Goal: Information Seeking & Learning: Learn about a topic

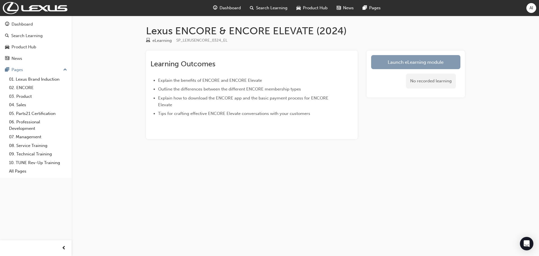
click at [398, 63] on link "Launch eLearning module" at bounding box center [415, 62] width 89 height 14
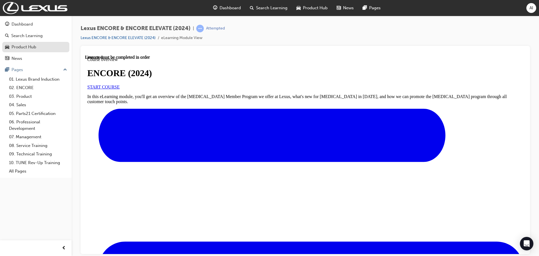
click at [26, 46] on div "Product Hub" at bounding box center [24, 47] width 25 height 6
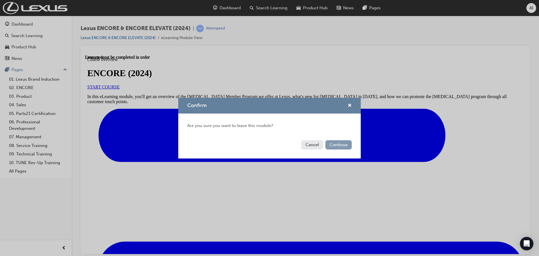
click at [334, 144] on button "Continue" at bounding box center [338, 144] width 26 height 9
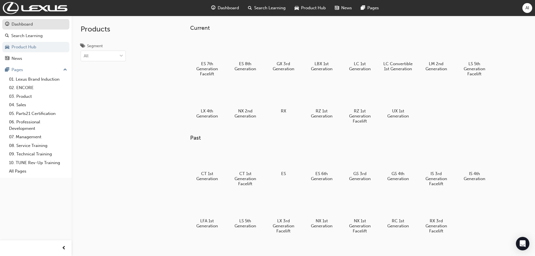
click at [22, 26] on div "Dashboard" at bounding box center [22, 24] width 21 height 6
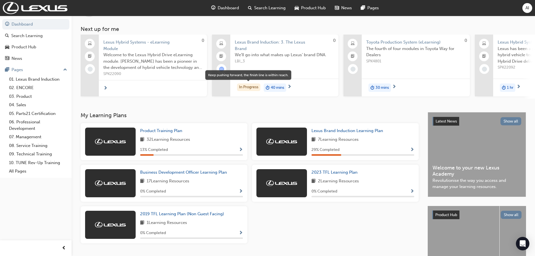
scroll to position [74, 0]
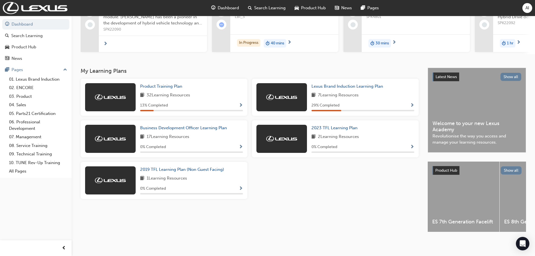
click at [220, 140] on div "Business Development Officer Learning Plan 17 Learning Resources 0 % Completed" at bounding box center [191, 139] width 103 height 28
click at [211, 122] on div "Business Development Officer Learning Plan 17 Learning Resources 0 % Completed" at bounding box center [164, 138] width 167 height 37
click at [210, 127] on span "Business Development Officer Learning Plan" at bounding box center [183, 127] width 87 height 5
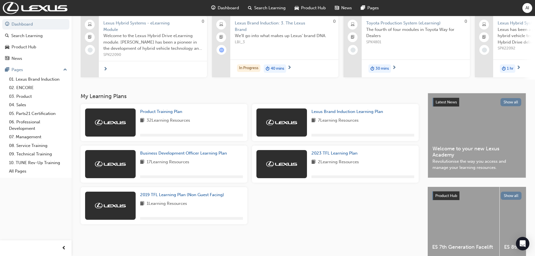
scroll to position [56, 0]
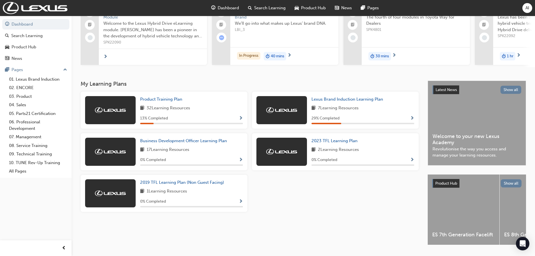
click at [243, 122] on div "Product Training Plan 32 Learning Resources 13 % Completed" at bounding box center [164, 110] width 167 height 37
click at [240, 118] on span "Show Progress" at bounding box center [241, 118] width 4 height 5
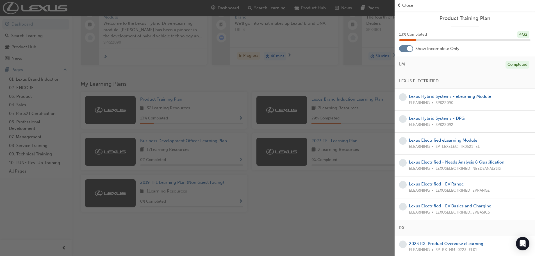
click at [424, 96] on link "Lexus Hybrid Systems - eLearning Module" at bounding box center [450, 96] width 82 height 5
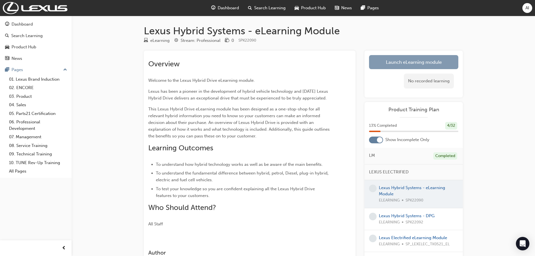
click at [415, 60] on link "Launch eLearning module" at bounding box center [413, 62] width 89 height 14
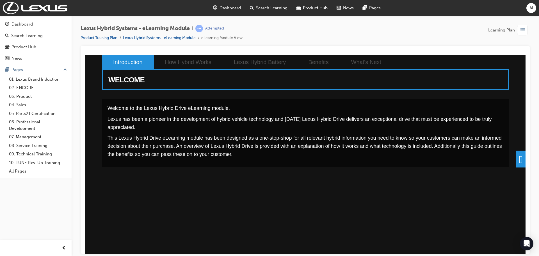
click at [520, 159] on span at bounding box center [520, 158] width 9 height 17
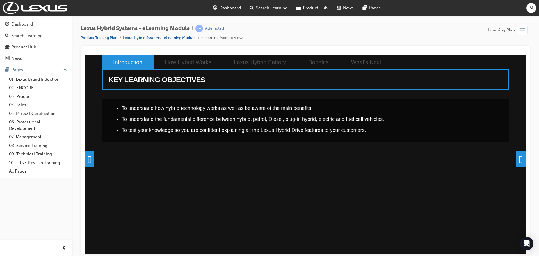
click at [520, 156] on span at bounding box center [520, 158] width 9 height 17
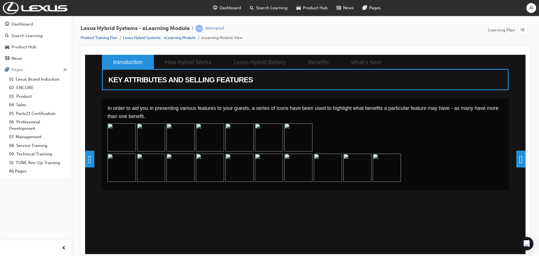
click at [517, 162] on span at bounding box center [520, 158] width 9 height 17
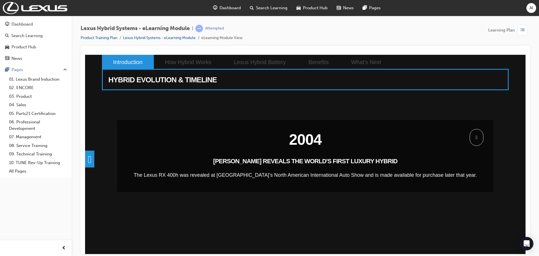
drag, startPoint x: 470, startPoint y: 139, endPoint x: 474, endPoint y: 139, distance: 4.5
click at [471, 139] on span at bounding box center [477, 137] width 14 height 17
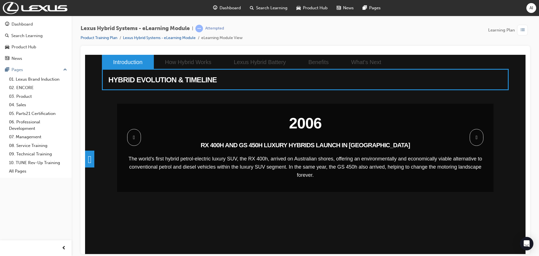
click at [473, 134] on span at bounding box center [477, 137] width 14 height 17
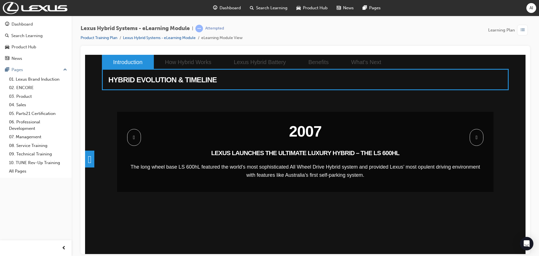
click at [140, 134] on span at bounding box center [134, 137] width 14 height 17
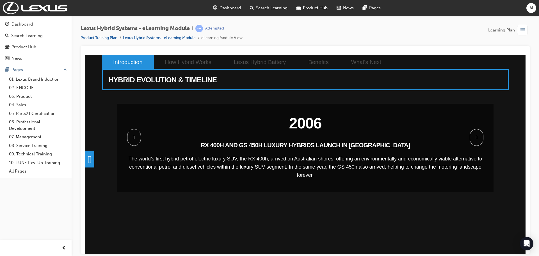
click at [475, 138] on span at bounding box center [477, 137] width 14 height 17
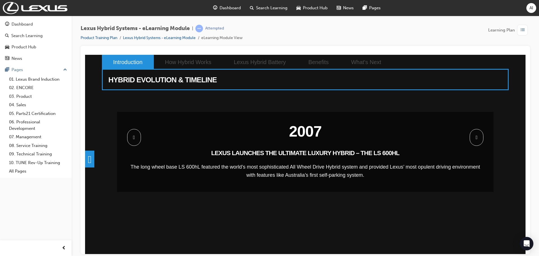
click at [475, 138] on span at bounding box center [477, 137] width 14 height 17
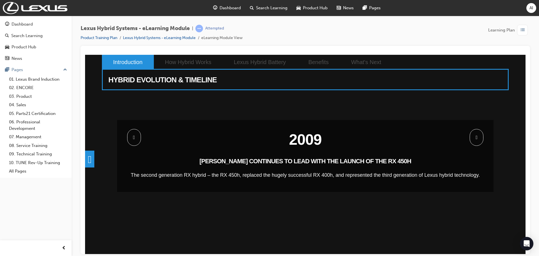
click at [475, 138] on span at bounding box center [477, 137] width 14 height 17
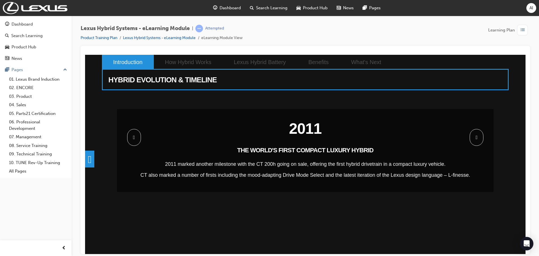
click at [475, 138] on span at bounding box center [477, 137] width 14 height 17
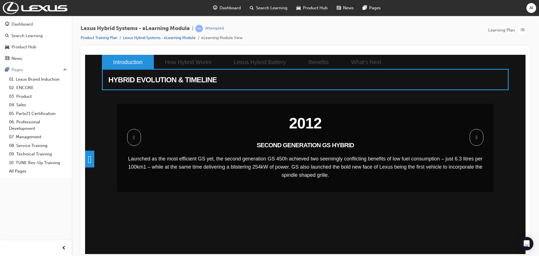
click at [475, 138] on span at bounding box center [477, 137] width 14 height 17
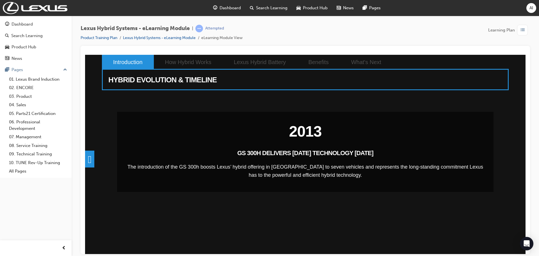
click at [475, 138] on div "2004 [PERSON_NAME] REVEALS THE WORLD'S FIRST LUXURY HYBRID The Lexus RX 400h wa…" at bounding box center [305, 172] width 407 height 149
click at [475, 138] on span at bounding box center [477, 137] width 14 height 17
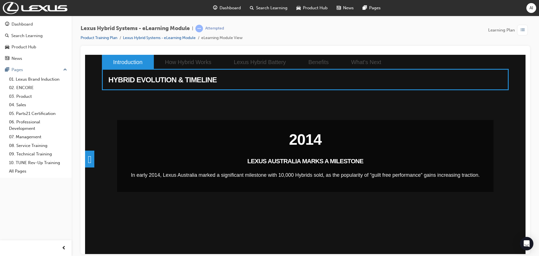
click at [475, 138] on h2 "2014" at bounding box center [305, 139] width 356 height 19
click at [475, 138] on span at bounding box center [477, 137] width 14 height 17
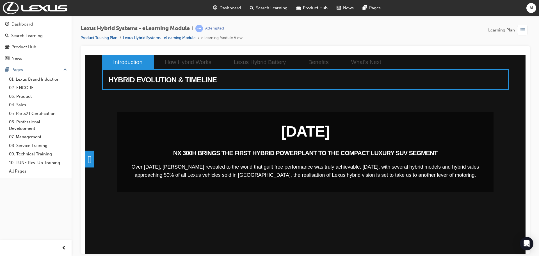
click at [475, 138] on h2 "[DATE]" at bounding box center [305, 131] width 356 height 19
click at [475, 138] on div "2004 [PERSON_NAME] REVEALS THE WORLD'S FIRST LUXURY HYBRID The Lexus RX 400h wa…" at bounding box center [305, 172] width 407 height 149
click at [530, 193] on div "Lexus Hybrid Systems - eLearning Module | Attempted Product Training Plan Lexus…" at bounding box center [305, 129] width 467 height 226
click at [382, 146] on p at bounding box center [305, 146] width 356 height 0
drag, startPoint x: 468, startPoint y: 134, endPoint x: 475, endPoint y: 135, distance: 6.8
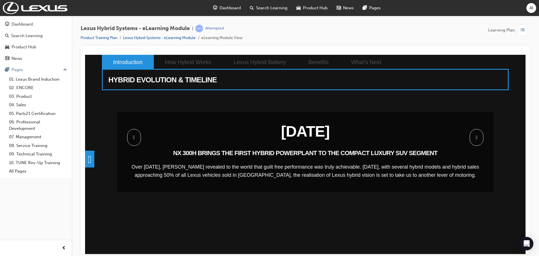
click at [470, 134] on span at bounding box center [477, 137] width 14 height 17
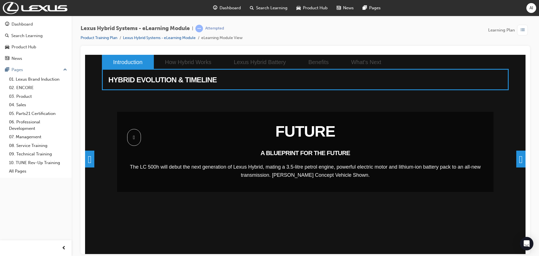
click at [518, 157] on span at bounding box center [520, 158] width 9 height 17
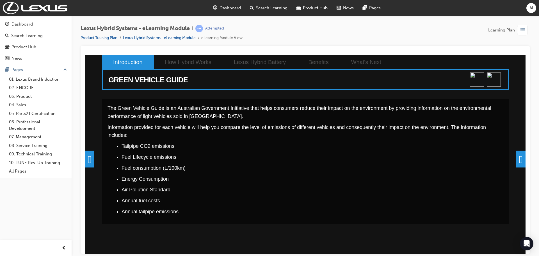
click at [518, 158] on span at bounding box center [520, 158] width 9 height 17
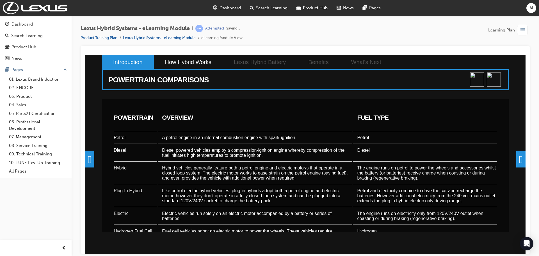
click at [519, 160] on span at bounding box center [520, 158] width 9 height 17
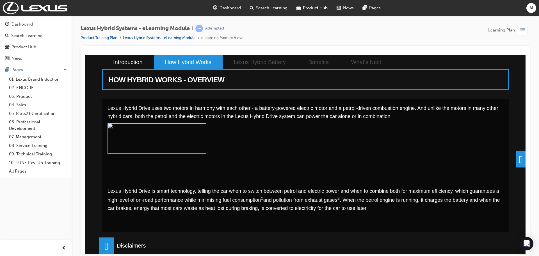
click at [517, 157] on span at bounding box center [520, 158] width 9 height 17
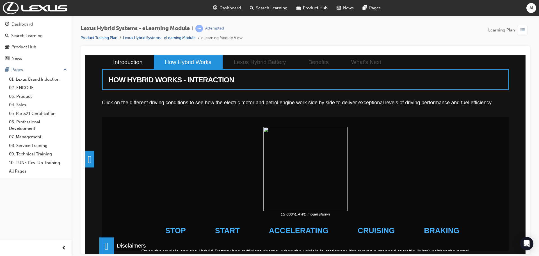
click at [318, 162] on img at bounding box center [305, 169] width 84 height 84
click at [273, 133] on img at bounding box center [305, 169] width 84 height 84
click at [348, 153] on img at bounding box center [305, 169] width 84 height 84
click at [348, 157] on img at bounding box center [305, 169] width 84 height 84
drag, startPoint x: 228, startPoint y: 125, endPoint x: 272, endPoint y: 141, distance: 47.2
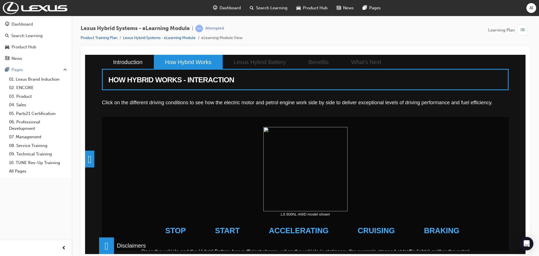
click at [234, 130] on div "LS 600hL AWD model shown STOP START ACCELERATING CRUISING BRAKING Once the vehi…" at bounding box center [305, 196] width 407 height 161
click at [269, 128] on img at bounding box center [305, 169] width 84 height 84
click at [286, 218] on li "ACCELERATING" at bounding box center [298, 230] width 75 height 27
click at [109, 244] on span at bounding box center [106, 245] width 15 height 17
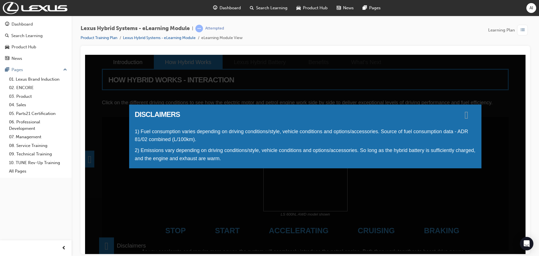
click at [468, 117] on span at bounding box center [467, 115] width 4 height 6
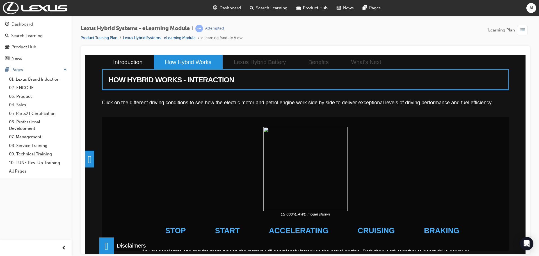
drag, startPoint x: 495, startPoint y: 200, endPoint x: 492, endPoint y: 194, distance: 6.3
click at [495, 199] on div at bounding box center [305, 169] width 387 height 84
click at [530, 83] on div at bounding box center [305, 150] width 449 height 208
click at [133, 62] on li "Introduction" at bounding box center [128, 61] width 52 height 15
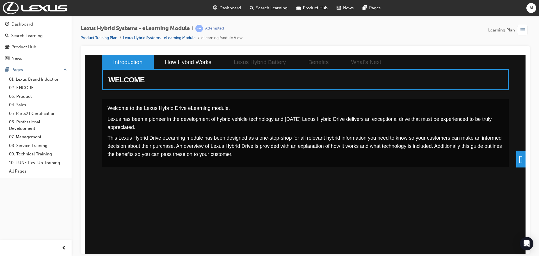
click at [518, 154] on span at bounding box center [520, 158] width 9 height 17
click at [518, 154] on div "WELCOME Welcome to the Lexus Hybrid Drive eLearning module. [PERSON_NAME] has b…" at bounding box center [305, 153] width 440 height 199
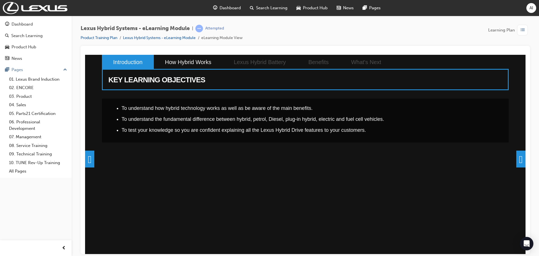
click at [520, 157] on span at bounding box center [520, 158] width 9 height 17
click at [520, 157] on div "KEY LEARNING OBJECTIVES To understand how hybrid technology works as well as be…" at bounding box center [305, 153] width 440 height 199
click at [514, 160] on div "KEY LEARNING OBJECTIVES To understand how hybrid technology works as well as be…" at bounding box center [305, 153] width 440 height 199
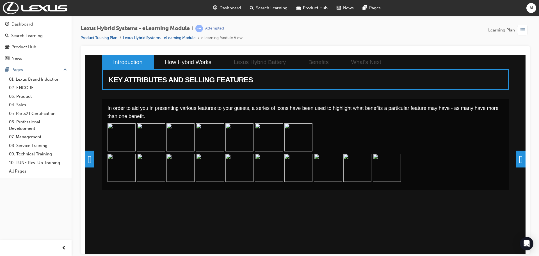
click at [514, 159] on div "WELCOME Welcome to the Lexus Hybrid Drive eLearning module. [PERSON_NAME] has b…" at bounding box center [305, 169] width 440 height 230
click at [516, 159] on span at bounding box center [520, 158] width 9 height 17
click at [514, 159] on div "KEY ATTRIBUTES AND SELLING FEATURES In order to aid you in presenting various f…" at bounding box center [305, 153] width 440 height 199
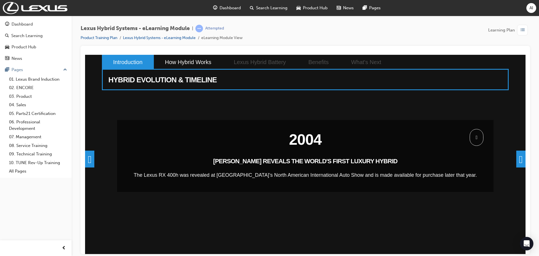
click at [516, 163] on span at bounding box center [520, 158] width 9 height 17
click at [516, 163] on div "HYBRID EVOLUTION & TIMELINE 2004 [PERSON_NAME] REVEALS THE WORLD'S FIRST LUXURY…" at bounding box center [305, 153] width 440 height 199
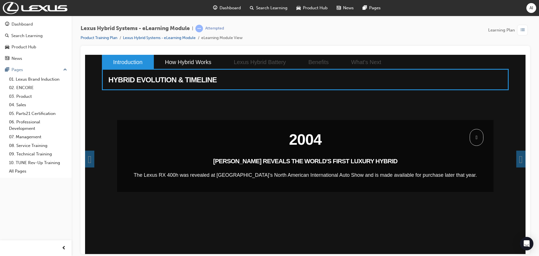
click at [516, 163] on div "HYBRID EVOLUTION & TIMELINE 2004 [PERSON_NAME] REVEALS THE WORLD'S FIRST LUXURY…" at bounding box center [305, 153] width 440 height 199
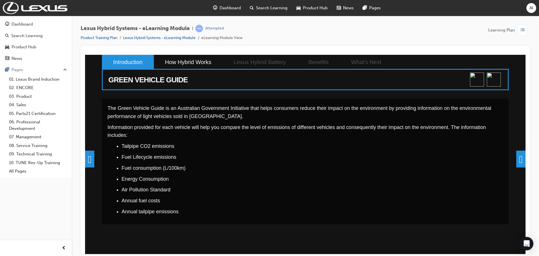
click at [522, 162] on span at bounding box center [520, 158] width 9 height 17
click at [522, 162] on div "GREEN VEHICLE GUIDE The Green Vehicle Guide is an Australian Government Initiat…" at bounding box center [305, 153] width 440 height 199
click at [518, 162] on div "GREEN VEHICLE GUIDE The Green Vehicle Guide is an Australian Government Initiat…" at bounding box center [305, 153] width 440 height 199
click at [518, 162] on div "WELCOME Welcome to the Lexus Hybrid Drive eLearning module. [PERSON_NAME] has b…" at bounding box center [84, 153] width 3523 height 199
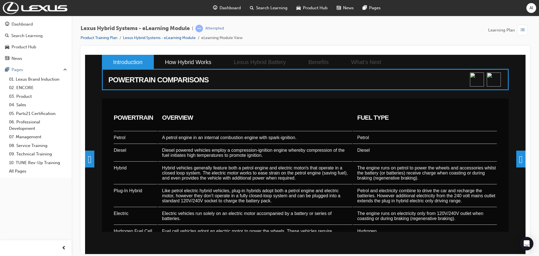
click at [509, 162] on div "Powertrain Overview Fuel Type Petrol A petrol engine in an internal combustion …" at bounding box center [305, 164] width 407 height 133
click at [518, 162] on span at bounding box center [520, 158] width 9 height 17
click at [518, 159] on div "POWERTRAIN COMPARISONS Powertrain Overview Fuel Type Petrol A petrol engine in …" at bounding box center [305, 153] width 440 height 199
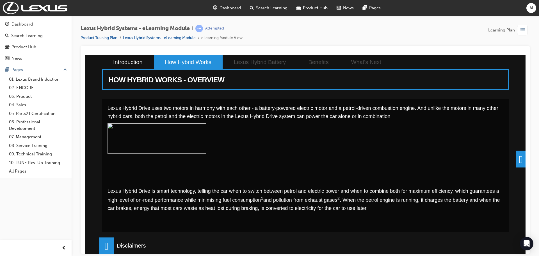
scroll to position [44, 0]
click at [516, 156] on span at bounding box center [520, 158] width 9 height 17
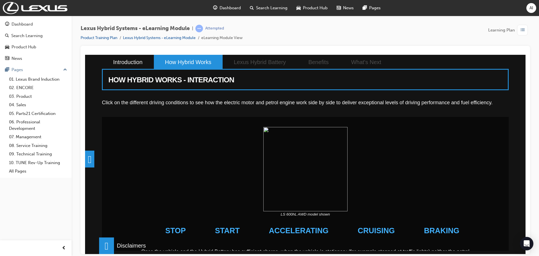
click at [272, 131] on img at bounding box center [305, 169] width 84 height 84
click at [273, 136] on img at bounding box center [305, 169] width 84 height 84
click at [188, 233] on li "STOP" at bounding box center [176, 230] width 36 height 27
click at [237, 232] on li "START" at bounding box center [227, 230] width 40 height 27
drag, startPoint x: 293, startPoint y: 230, endPoint x: 321, endPoint y: 229, distance: 27.8
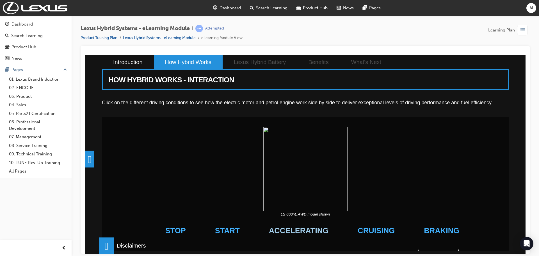
click at [294, 230] on li "ACCELERATING" at bounding box center [298, 230] width 75 height 27
drag, startPoint x: 376, startPoint y: 227, endPoint x: 404, endPoint y: 229, distance: 28.1
click at [376, 227] on li "CRUISING" at bounding box center [376, 230] width 52 height 27
click at [428, 227] on li "BRAKING" at bounding box center [441, 230] width 51 height 27
click at [522, 159] on span at bounding box center [520, 158] width 9 height 17
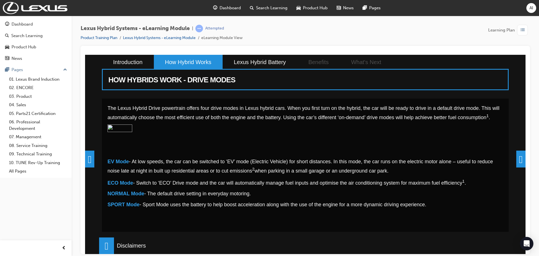
scroll to position [0, 0]
click at [516, 155] on span at bounding box center [520, 158] width 9 height 17
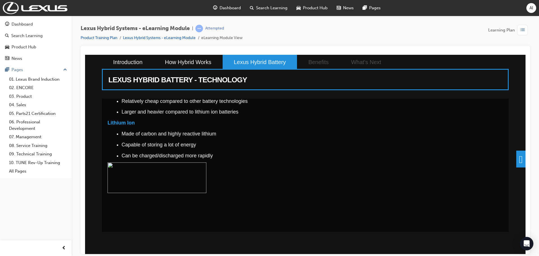
scroll to position [139, 0]
click at [523, 158] on span at bounding box center [520, 158] width 9 height 17
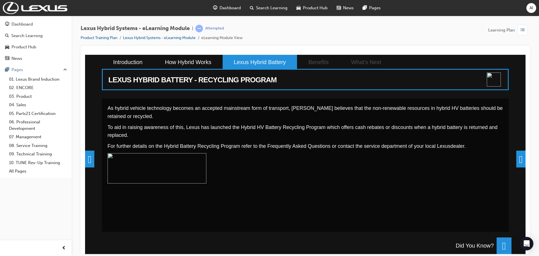
scroll to position [61, 0]
click at [517, 160] on span at bounding box center [520, 158] width 9 height 17
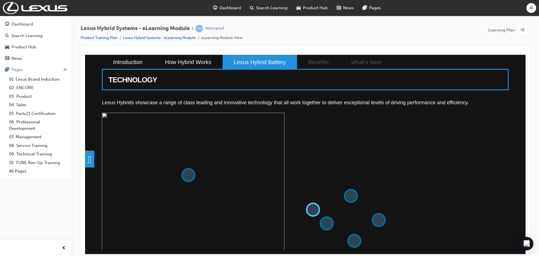
click at [308, 209] on button at bounding box center [313, 209] width 14 height 14
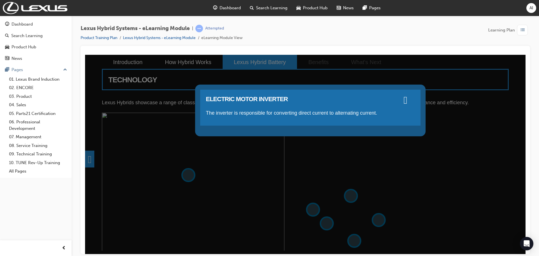
click at [401, 100] on h3 "ELECTRIC MOTOR INVERTER" at bounding box center [310, 99] width 209 height 8
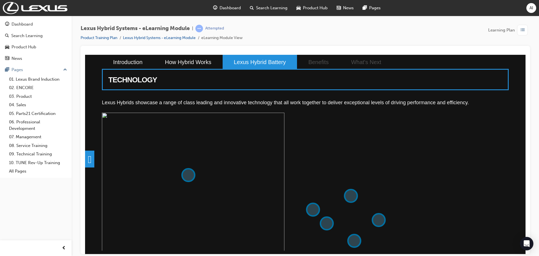
click at [184, 174] on button at bounding box center [188, 175] width 14 height 14
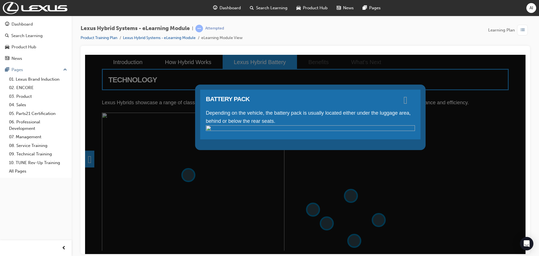
click at [407, 98] on span at bounding box center [406, 100] width 4 height 6
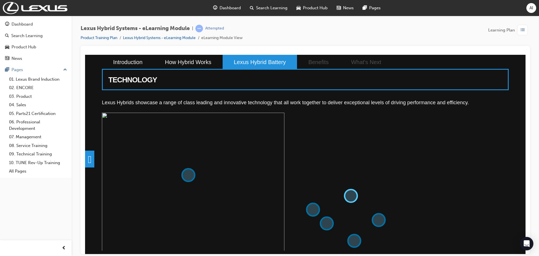
click at [352, 194] on button at bounding box center [351, 195] width 14 height 14
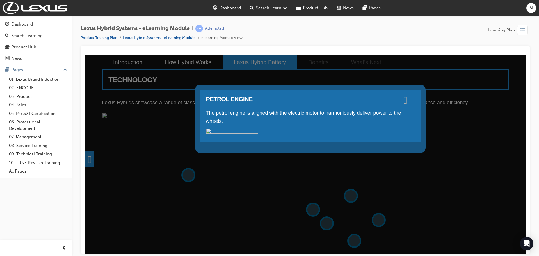
click at [407, 97] on span at bounding box center [406, 100] width 4 height 6
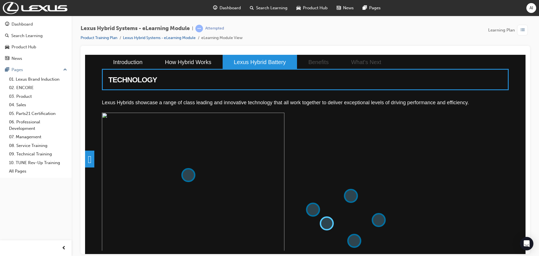
click at [328, 222] on button at bounding box center [327, 223] width 14 height 14
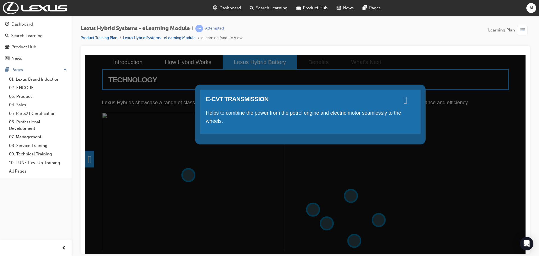
click at [407, 101] on span at bounding box center [406, 100] width 4 height 6
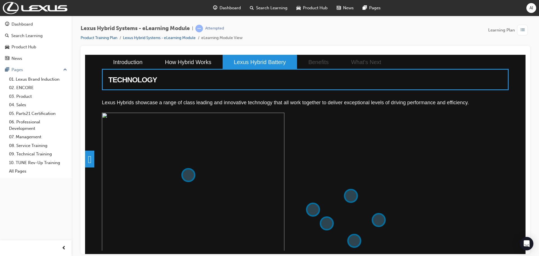
click at [284, 222] on img at bounding box center [193, 203] width 182 height 182
click at [377, 218] on button at bounding box center [379, 219] width 14 height 14
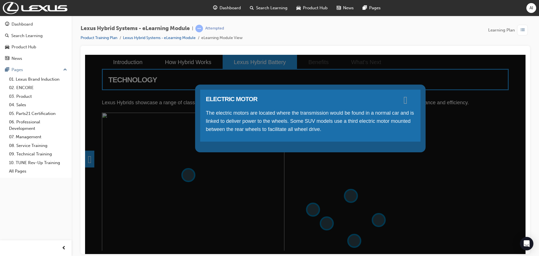
click at [404, 99] on span at bounding box center [406, 100] width 4 height 6
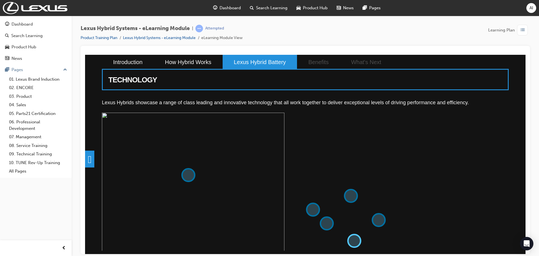
click at [353, 238] on button at bounding box center [354, 240] width 14 height 14
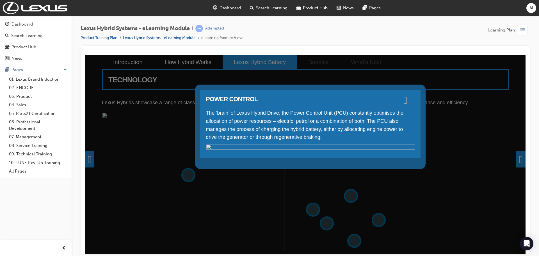
click at [407, 101] on span at bounding box center [406, 100] width 4 height 6
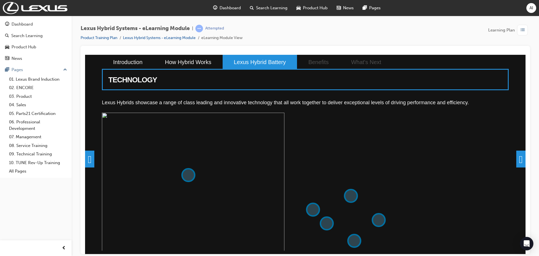
click at [516, 161] on span at bounding box center [520, 158] width 9 height 17
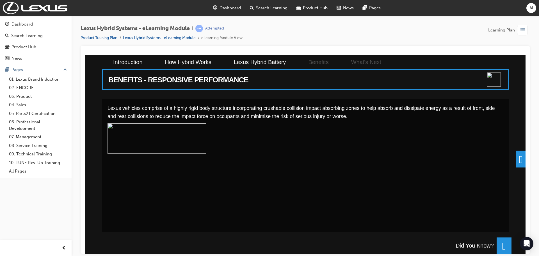
scroll to position [11, 0]
click at [516, 161] on span at bounding box center [520, 158] width 9 height 17
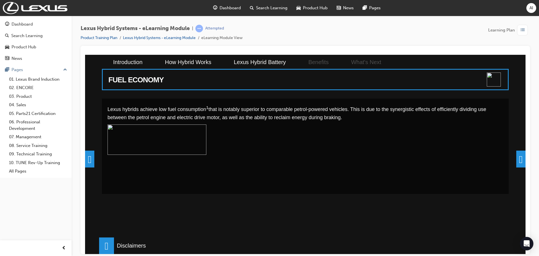
click at [516, 161] on span at bounding box center [520, 158] width 9 height 17
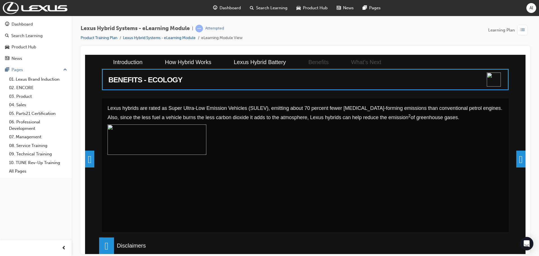
click at [516, 161] on span at bounding box center [520, 158] width 9 height 17
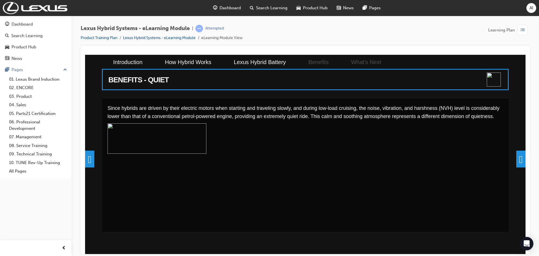
click at [516, 159] on span at bounding box center [520, 158] width 9 height 17
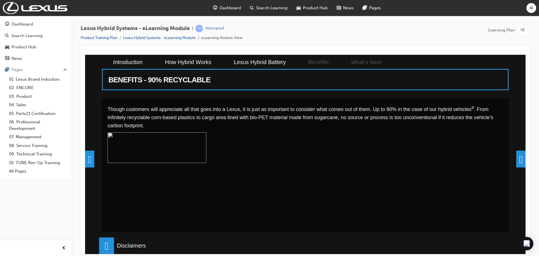
click at [516, 159] on span at bounding box center [520, 158] width 9 height 17
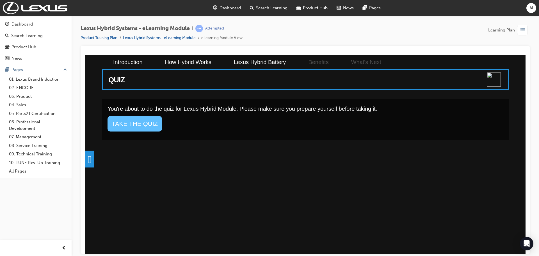
click at [137, 124] on link "TAKE THE QUIZ" at bounding box center [135, 123] width 54 height 15
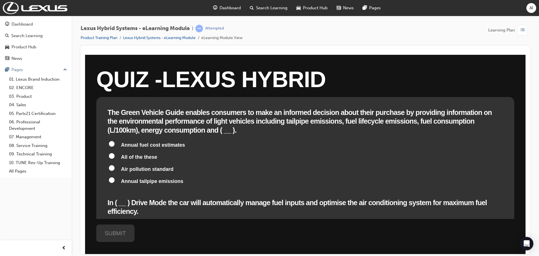
click at [130, 154] on span "All of the these" at bounding box center [139, 157] width 36 height 6
click at [115, 153] on input "All of the these" at bounding box center [112, 156] width 6 height 6
radio input "true"
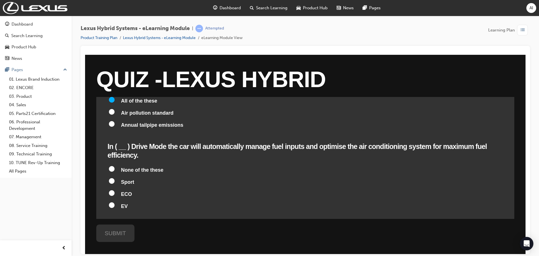
click at [137, 167] on span "None of the these" at bounding box center [142, 170] width 42 height 6
click at [115, 166] on input "None of the these" at bounding box center [112, 169] width 6 height 6
radio input "true"
click at [122, 191] on span "ECO" at bounding box center [126, 194] width 11 height 6
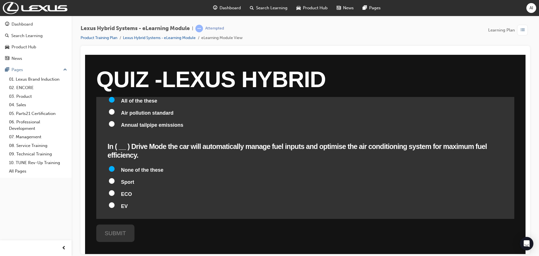
click at [115, 190] on input "ECO" at bounding box center [112, 193] width 6 height 6
radio input "true"
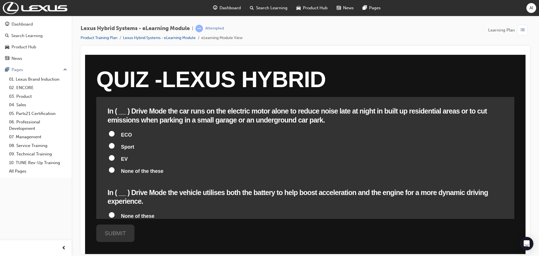
scroll to position [140, 0]
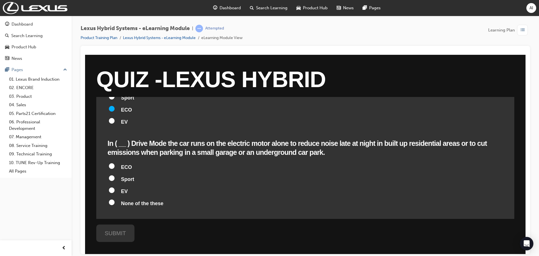
click at [117, 186] on label "EV" at bounding box center [306, 191] width 396 height 11
click at [115, 187] on input "EV" at bounding box center [112, 190] width 6 height 6
radio input "true"
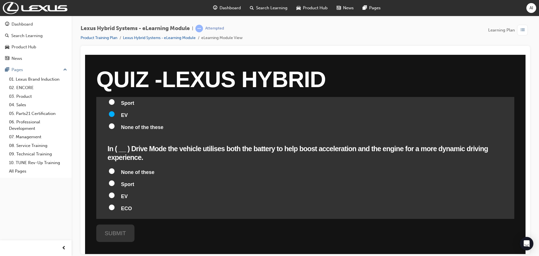
scroll to position [225, 0]
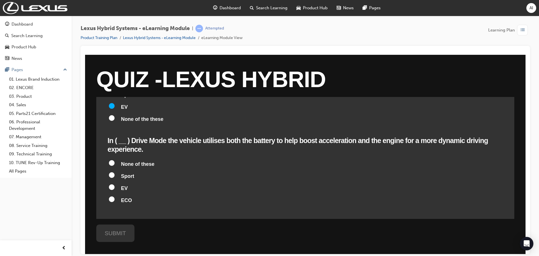
click at [113, 196] on input "ECO" at bounding box center [112, 199] width 6 height 6
radio input "true"
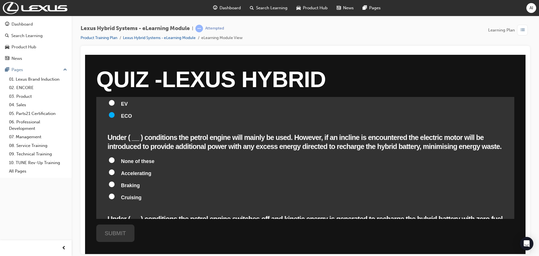
scroll to position [281, 0]
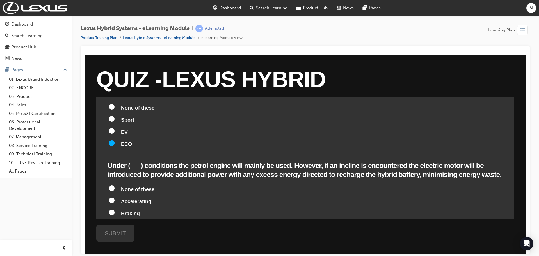
click at [136, 210] on span "Braking" at bounding box center [130, 213] width 19 height 6
click at [115, 209] on input "Braking" at bounding box center [112, 212] width 6 height 6
radio input "true"
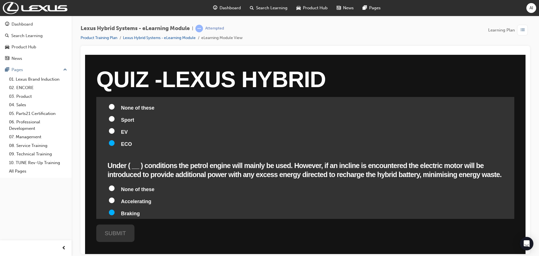
radio input "true"
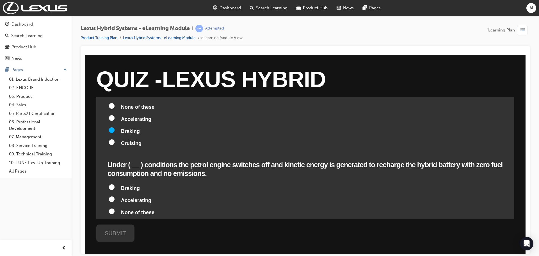
scroll to position [365, 0]
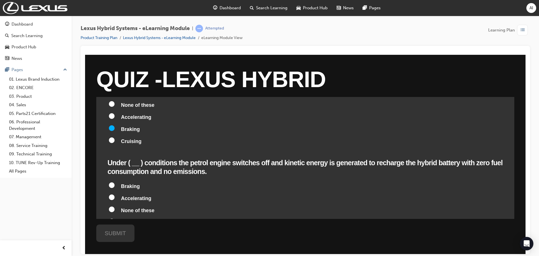
click at [137, 183] on span "Braking" at bounding box center [130, 186] width 19 height 6
click at [115, 182] on input "Braking" at bounding box center [112, 185] width 6 height 6
radio input "true"
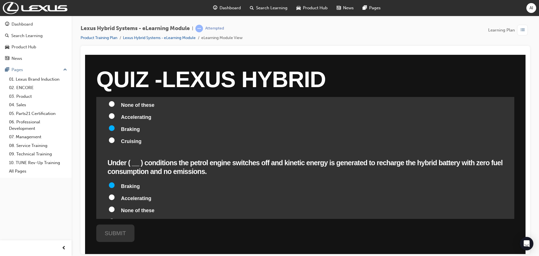
radio input "true"
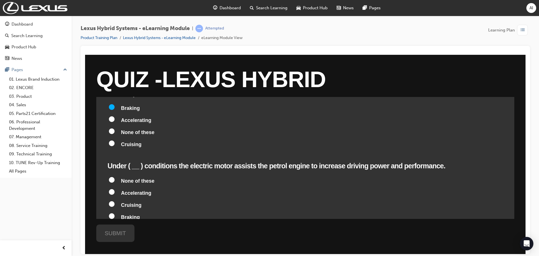
scroll to position [449, 0]
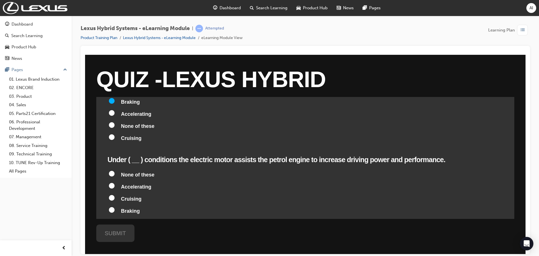
click at [142, 184] on span "Accelerating" at bounding box center [136, 187] width 30 height 6
click at [115, 182] on input "Accelerating" at bounding box center [112, 185] width 6 height 6
radio input "true"
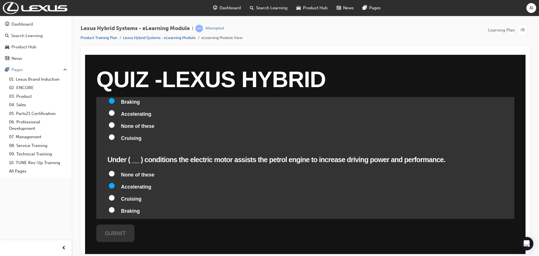
radio input "true"
click at [141, 196] on span "Cruising" at bounding box center [131, 199] width 20 height 6
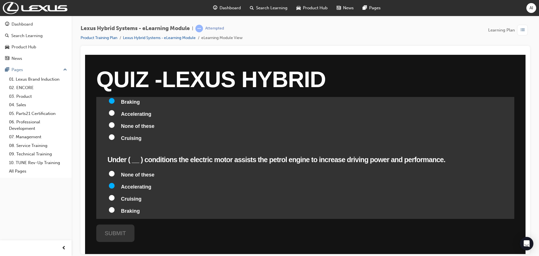
click at [115, 195] on input "Cruising" at bounding box center [112, 198] width 6 height 6
radio input "true"
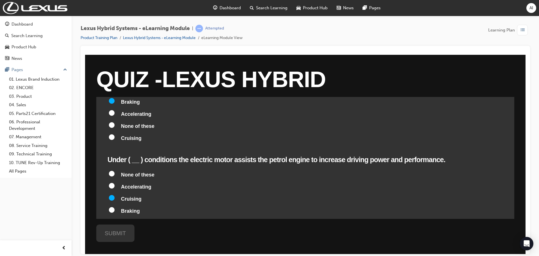
radio input "true"
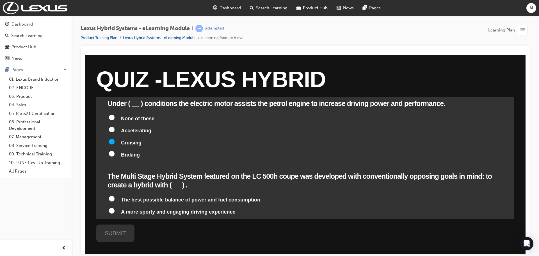
scroll to position [533, 0]
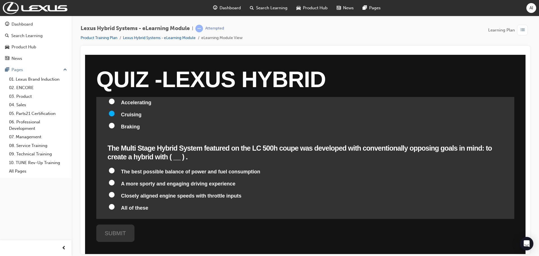
click at [240, 168] on span "The best possible balance of power and fuel consumption" at bounding box center [190, 171] width 139 height 6
click at [115, 167] on input "The best possible balance of power and fuel consumption" at bounding box center [112, 170] width 6 height 6
radio input "true"
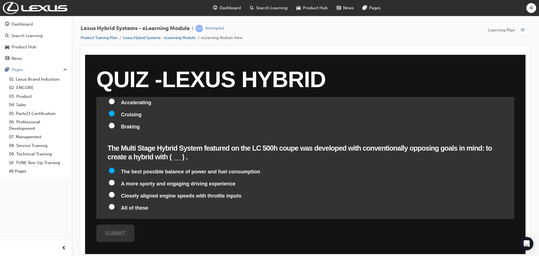
radio input "true"
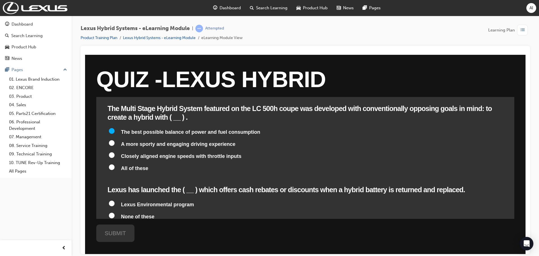
scroll to position [579, 0]
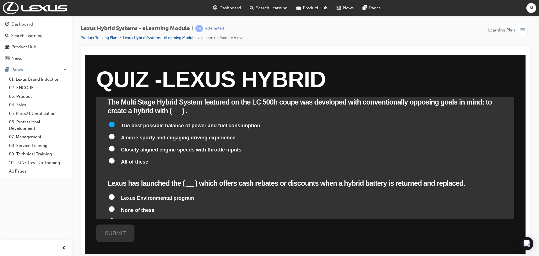
click at [148, 195] on span "Lexus Environmental program" at bounding box center [157, 198] width 73 height 6
click at [115, 194] on input "Lexus Environmental program" at bounding box center [112, 197] width 6 height 6
radio input "true"
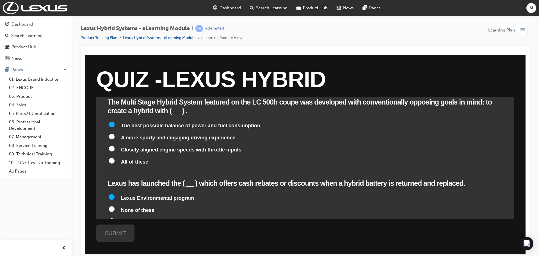
radio input "true"
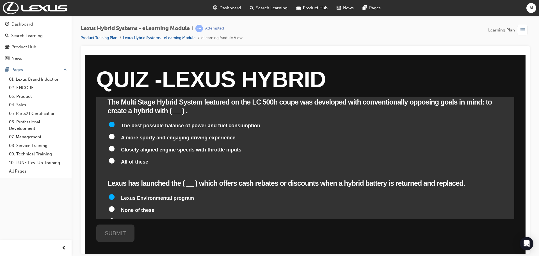
radio input "true"
drag, startPoint x: 115, startPoint y: 236, endPoint x: 170, endPoint y: 234, distance: 54.2
click at [117, 236] on div "SUBMIT" at bounding box center [115, 232] width 38 height 17
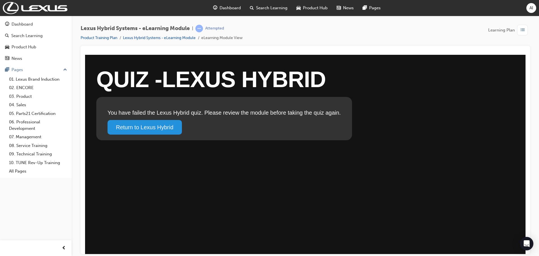
scroll to position [0, 0]
click at [162, 127] on link "Return to Lexus Hybrid" at bounding box center [145, 127] width 74 height 15
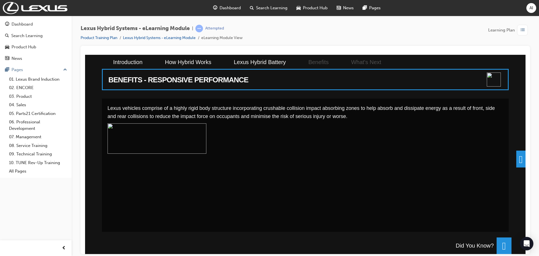
click at [516, 157] on span at bounding box center [520, 158] width 9 height 17
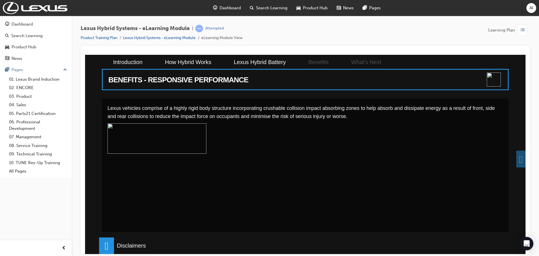
click at [514, 157] on div "BENEFITS - RESPONSIVE PERFORMANCE Lexus vehicles comprise of a highly rigid bod…" at bounding box center [305, 153] width 440 height 199
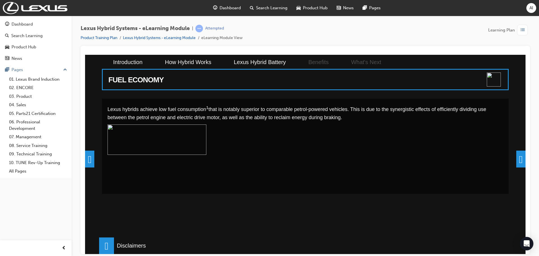
click at [521, 156] on span at bounding box center [520, 158] width 9 height 17
click at [519, 156] on div "FUEL ECONOMY Lexus hybrids achieve low fuel consumption 1 that is notably super…" at bounding box center [305, 153] width 440 height 199
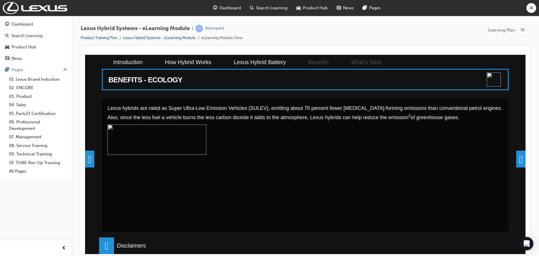
click at [496, 164] on p at bounding box center [306, 154] width 396 height 61
click at [517, 159] on span at bounding box center [520, 158] width 9 height 17
click at [517, 159] on div "BENEFITS - ECOLOGY Lexus hybrids are rated as Super Ultra-Low Emission Vehicles…" at bounding box center [305, 153] width 440 height 199
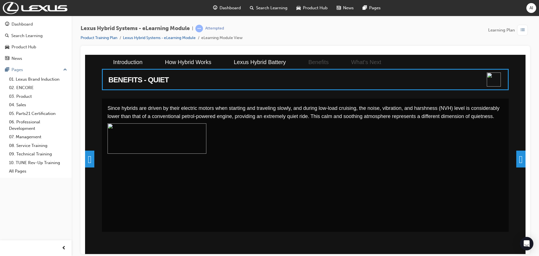
click at [519, 161] on span at bounding box center [520, 158] width 9 height 17
click at [524, 161] on span at bounding box center [520, 158] width 9 height 17
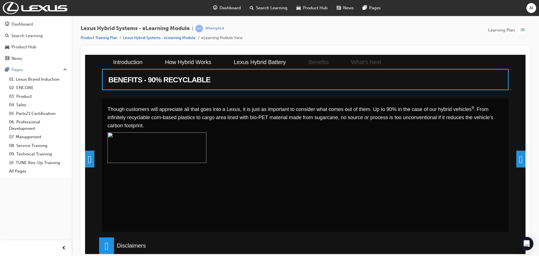
click at [516, 159] on span at bounding box center [520, 158] width 9 height 17
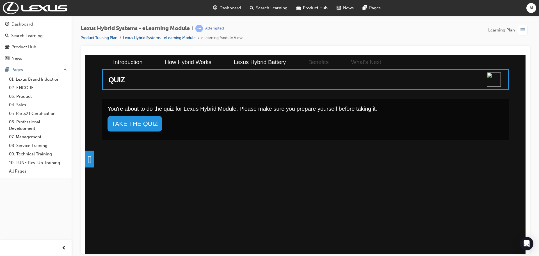
click at [515, 159] on div "QUIZ You're about to do the quiz for Lexus Hybrid Module. Please make sure you …" at bounding box center [305, 153] width 440 height 199
click at [137, 125] on link "TAKE THE QUIZ" at bounding box center [135, 123] width 54 height 15
